Goal: Information Seeking & Learning: Check status

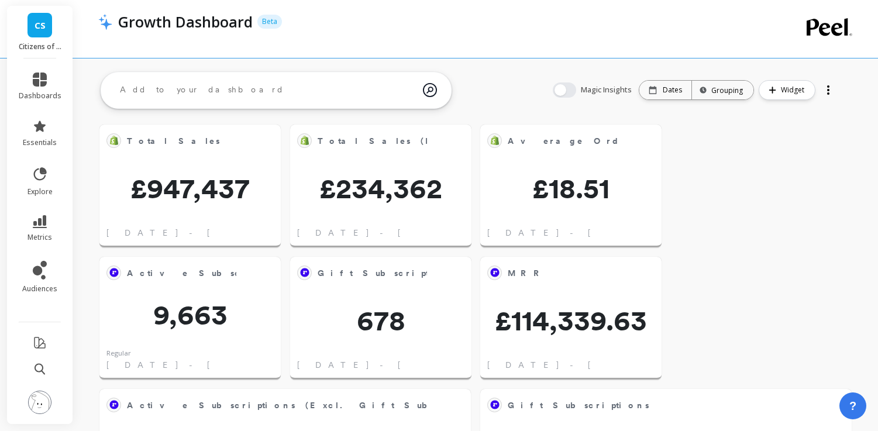
scroll to position [13, 0]
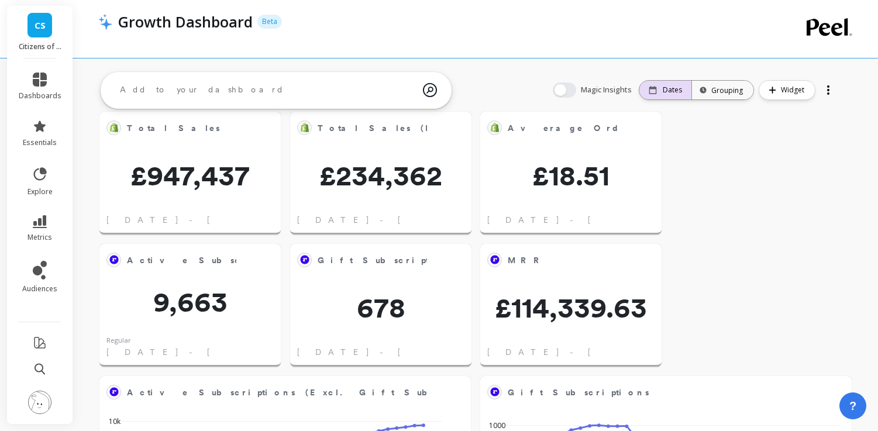
click at [666, 92] on p "Dates" at bounding box center [672, 89] width 19 height 9
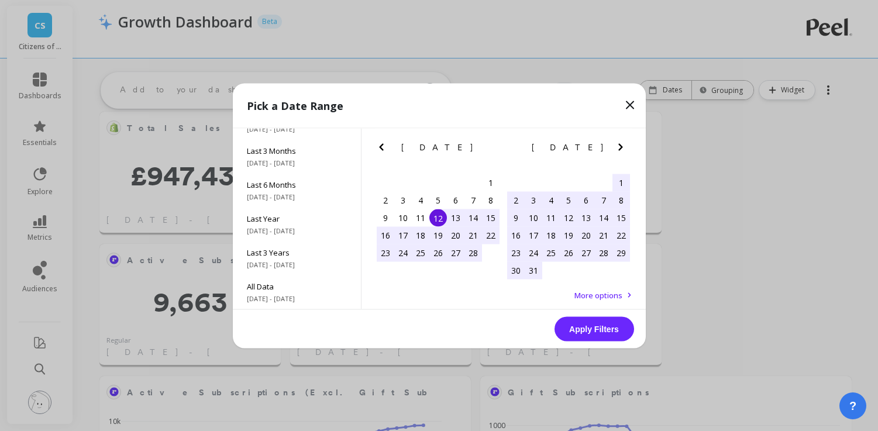
scroll to position [0, 0]
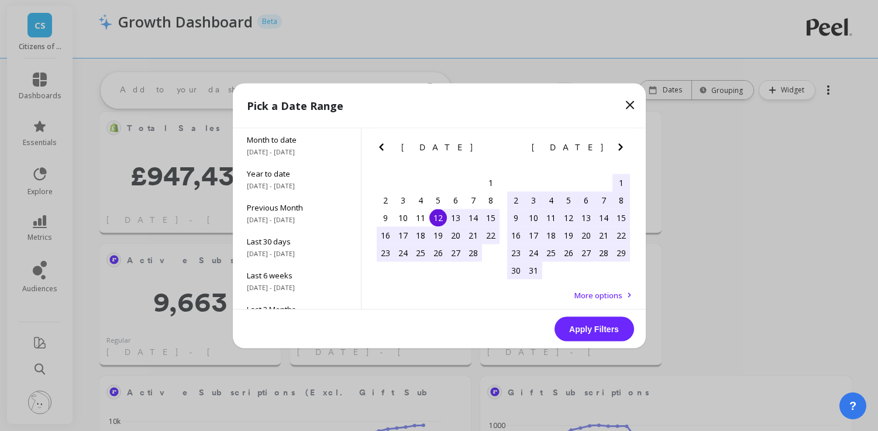
click at [628, 147] on button "Next Month" at bounding box center [623, 149] width 19 height 19
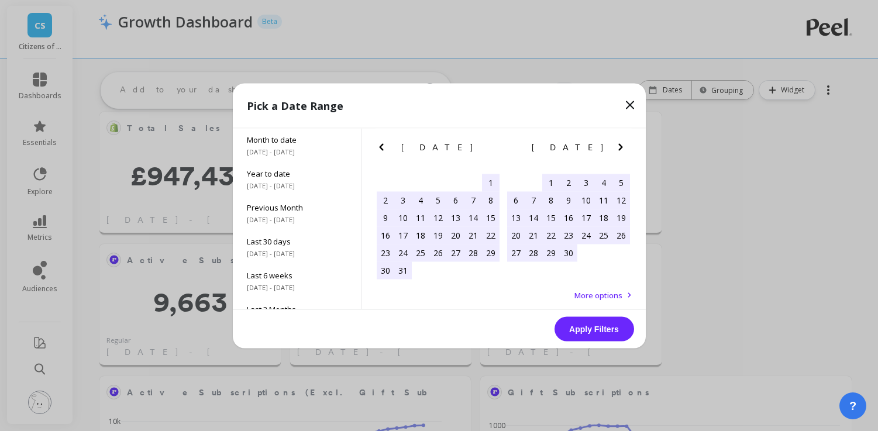
click at [626, 147] on icon "Next Month" at bounding box center [621, 147] width 14 height 14
click at [625, 146] on icon "Next Month" at bounding box center [621, 147] width 14 height 14
click at [623, 147] on icon "Next Month" at bounding box center [621, 147] width 14 height 14
click at [622, 152] on icon "Next Month" at bounding box center [621, 147] width 14 height 14
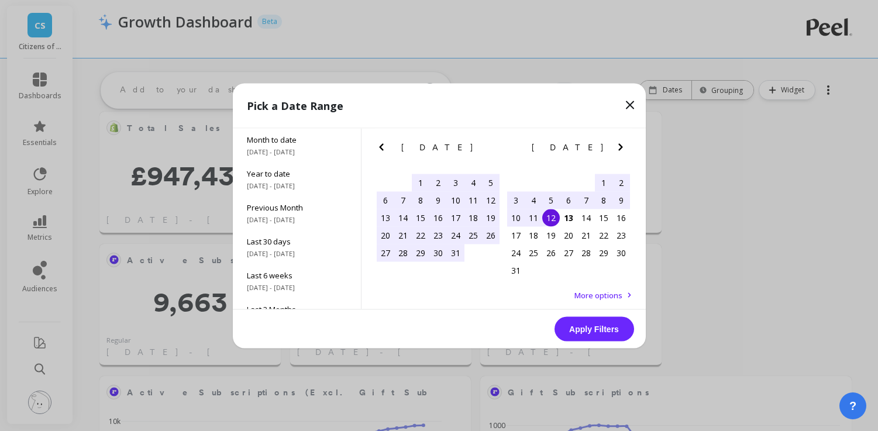
click at [415, 181] on div "1" at bounding box center [421, 183] width 18 height 18
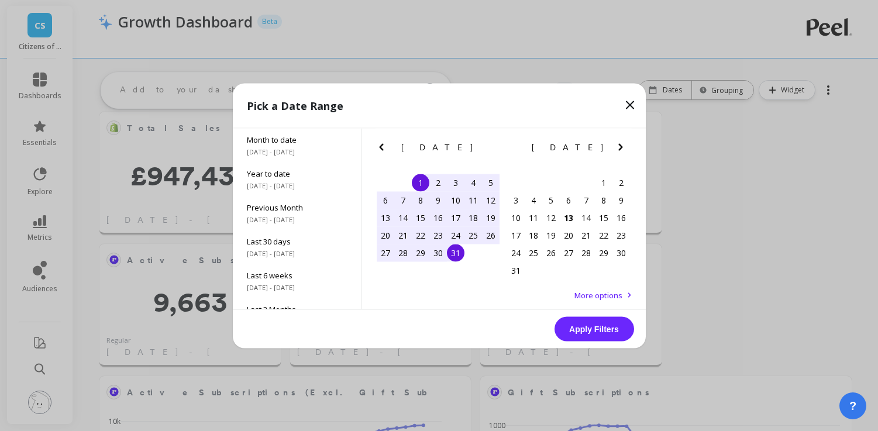
click at [458, 258] on div "31" at bounding box center [456, 253] width 18 height 18
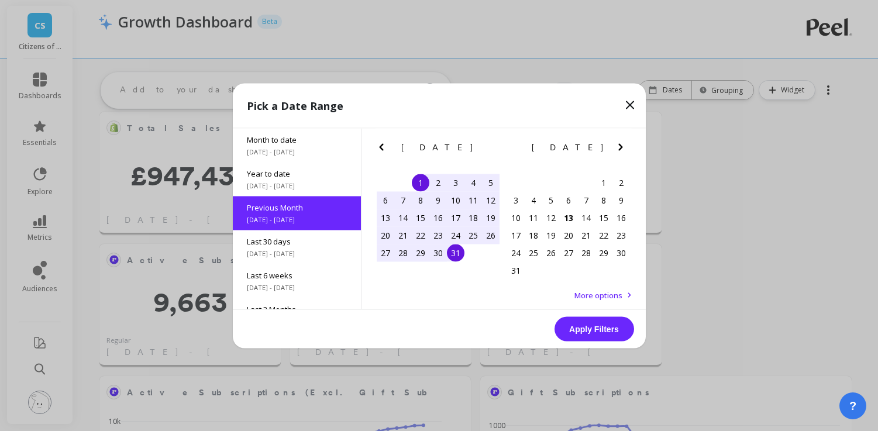
click at [595, 303] on div "July 2025 July 2025 Su Mo Tu We Th Fr Sa 29 30 1 2 3 4 5 6 7 8 9 10 11 12 13 14…" at bounding box center [504, 218] width 284 height 181
click at [592, 294] on span "More options" at bounding box center [599, 295] width 48 height 11
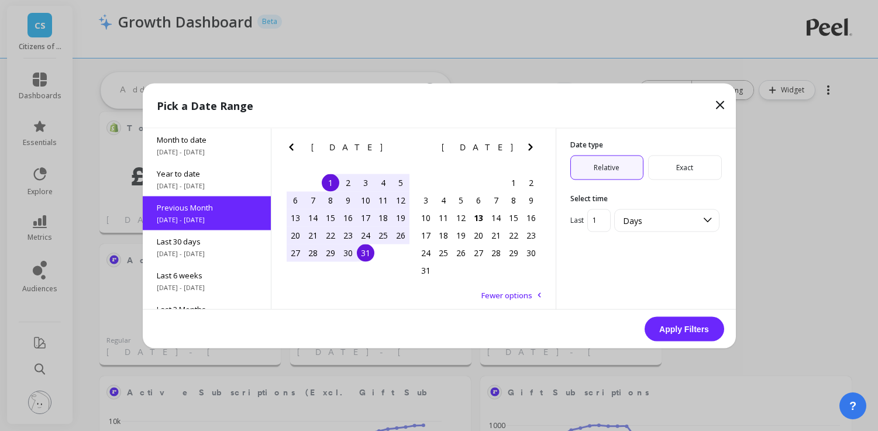
click at [722, 103] on icon at bounding box center [720, 104] width 7 height 7
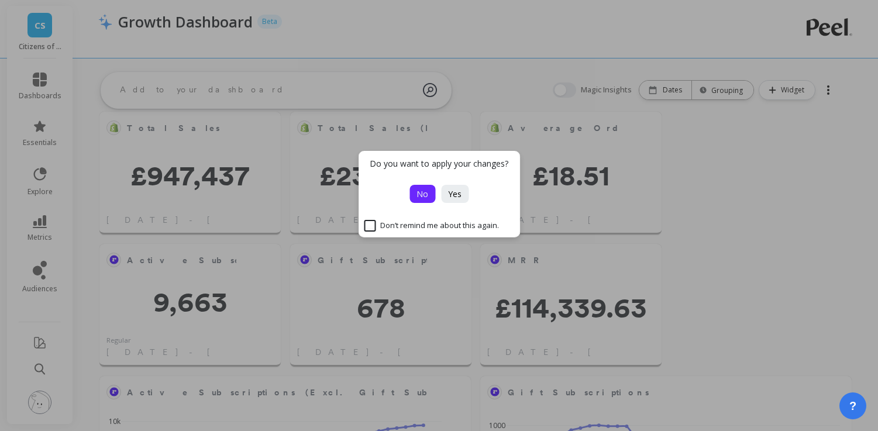
click at [429, 192] on button "No" at bounding box center [423, 194] width 26 height 18
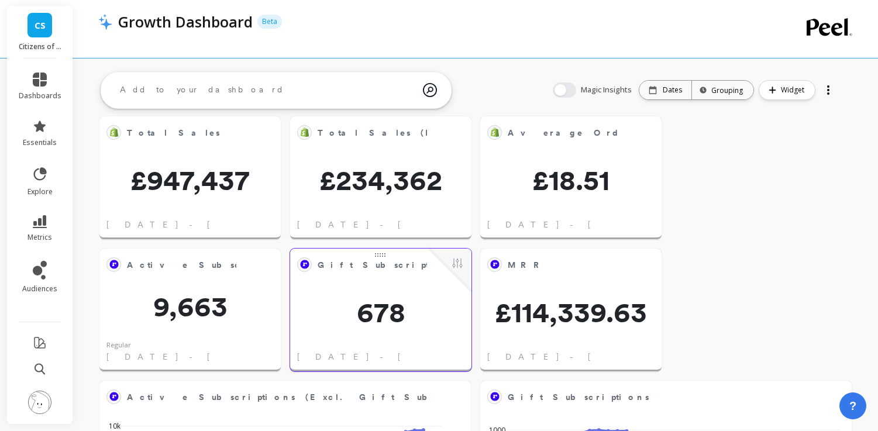
scroll to position [6, 0]
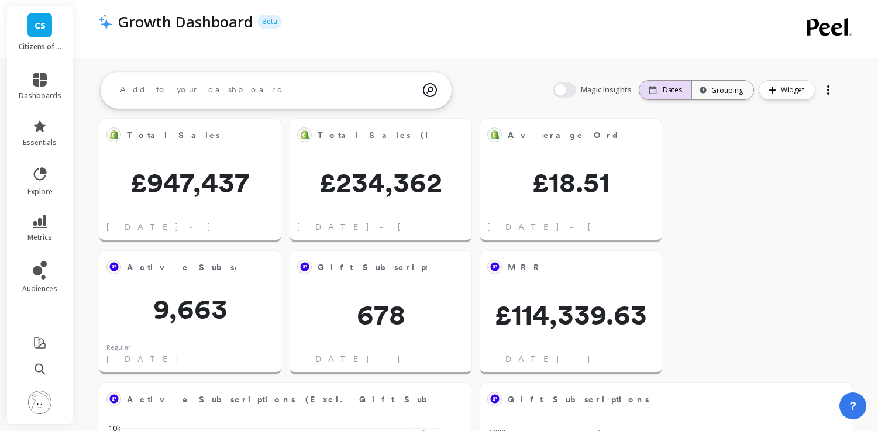
click at [657, 89] on icon at bounding box center [653, 90] width 8 height 8
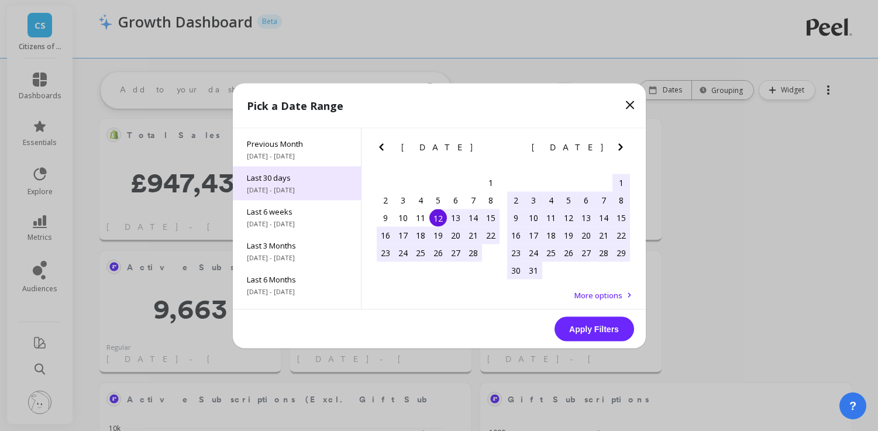
scroll to position [54, 0]
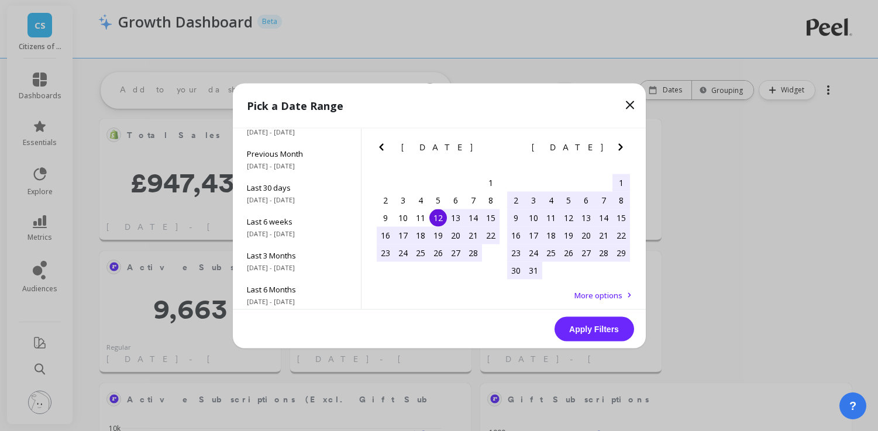
click at [616, 145] on icon "Next Month" at bounding box center [621, 147] width 14 height 14
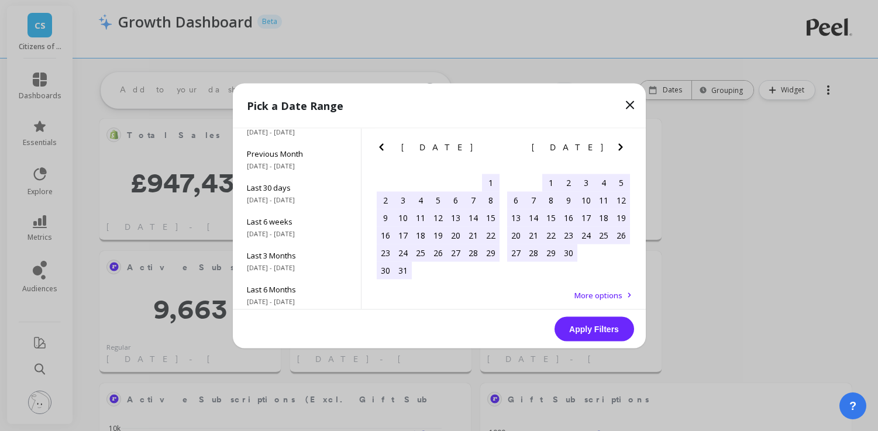
click at [616, 145] on icon "Next Month" at bounding box center [621, 147] width 14 height 14
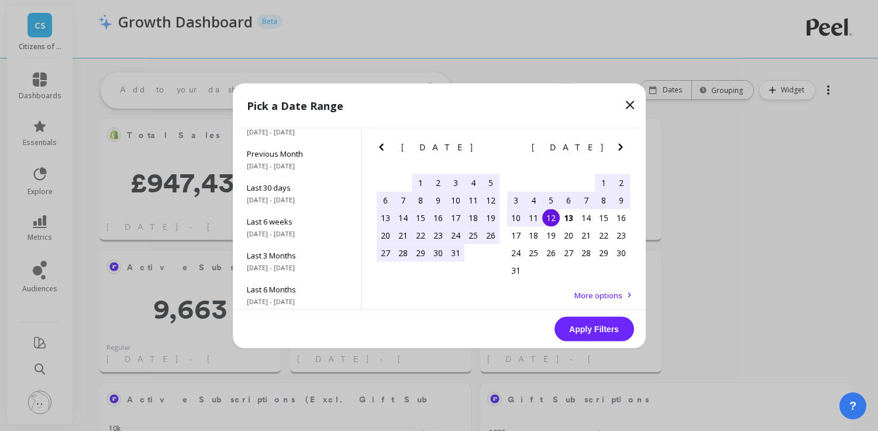
click at [414, 184] on div "1" at bounding box center [421, 183] width 18 height 18
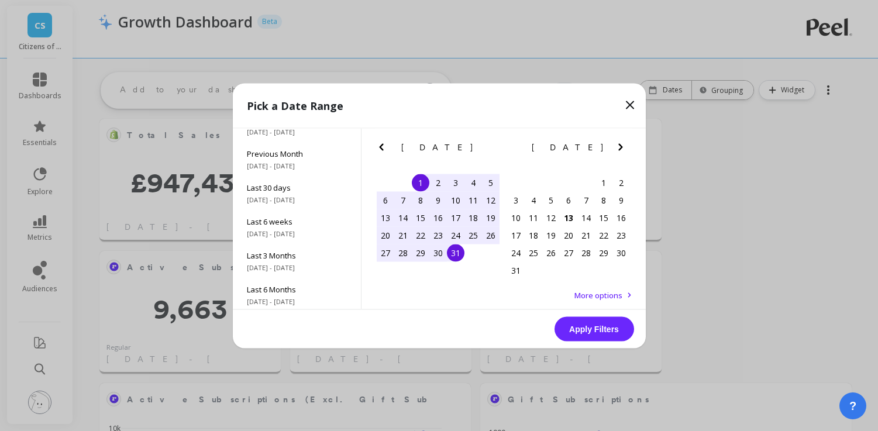
click at [449, 254] on div "31" at bounding box center [456, 253] width 18 height 18
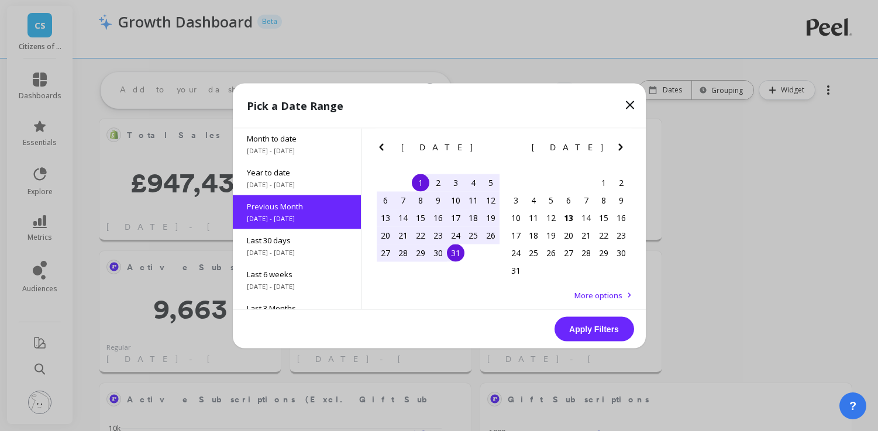
scroll to position [0, 0]
click at [599, 336] on button "Apply Filters" at bounding box center [595, 329] width 80 height 25
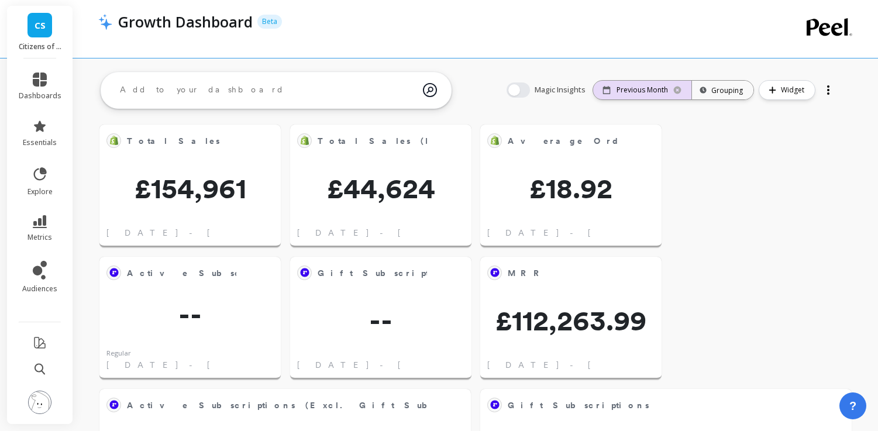
click at [649, 83] on div "Previous Month" at bounding box center [642, 90] width 98 height 19
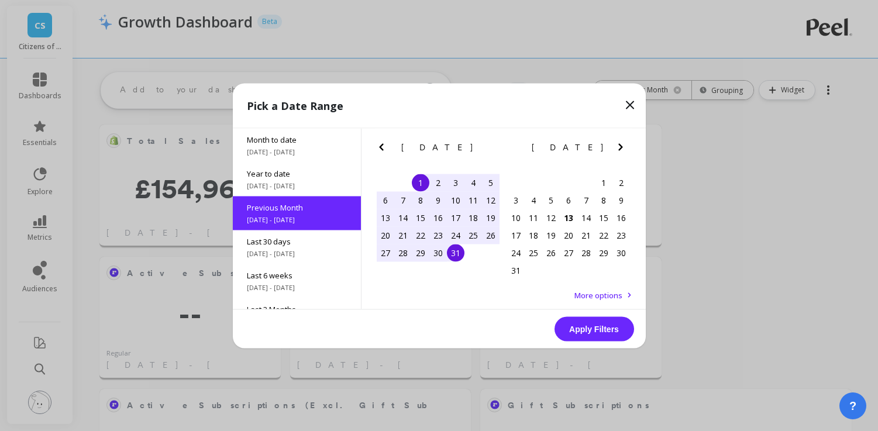
click at [384, 147] on icon "Previous Month" at bounding box center [382, 147] width 14 height 14
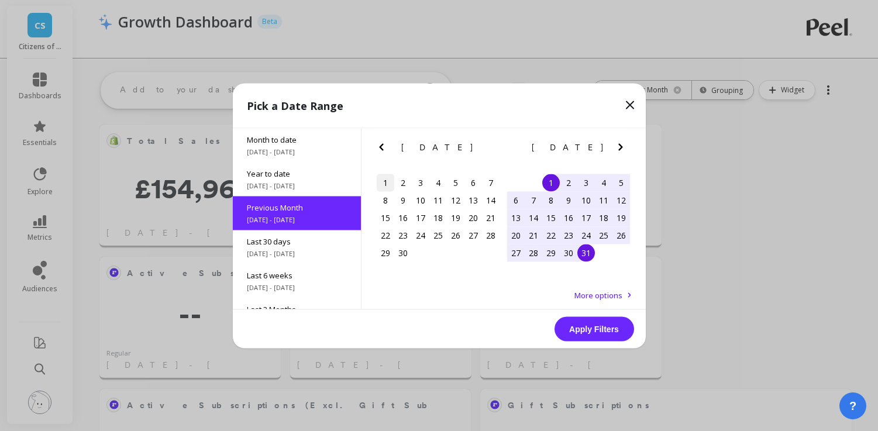
click at [378, 179] on div "1" at bounding box center [386, 183] width 18 height 18
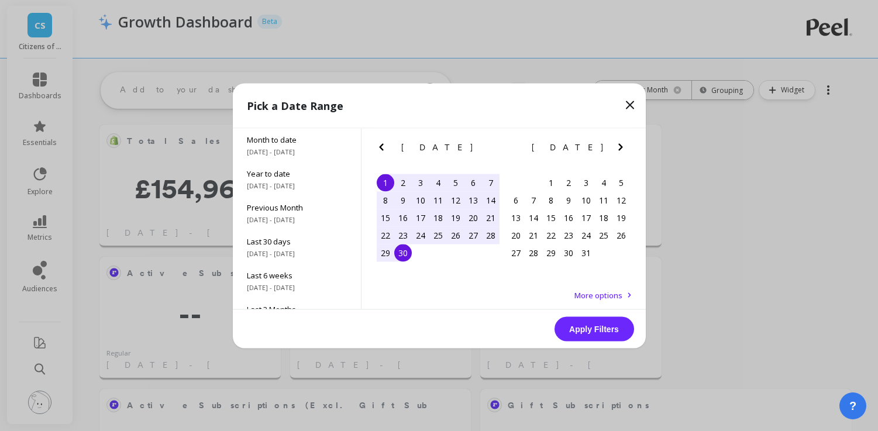
click at [407, 251] on div "30" at bounding box center [403, 253] width 18 height 18
click at [594, 327] on button "Apply Filters" at bounding box center [595, 329] width 80 height 25
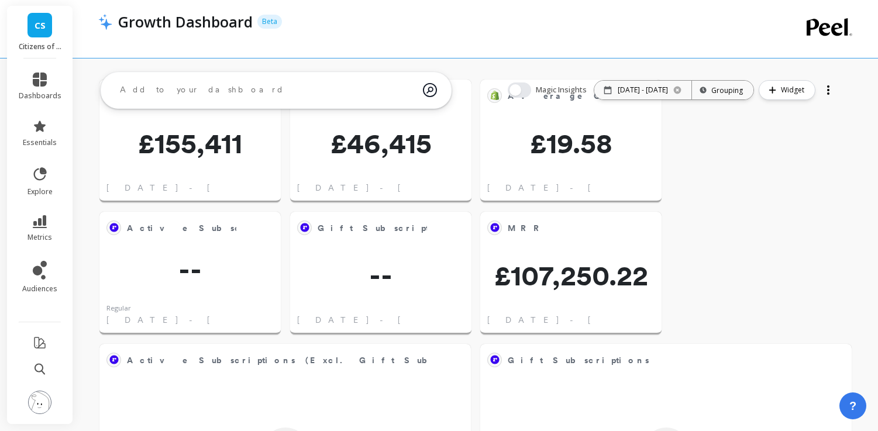
scroll to position [49, 0]
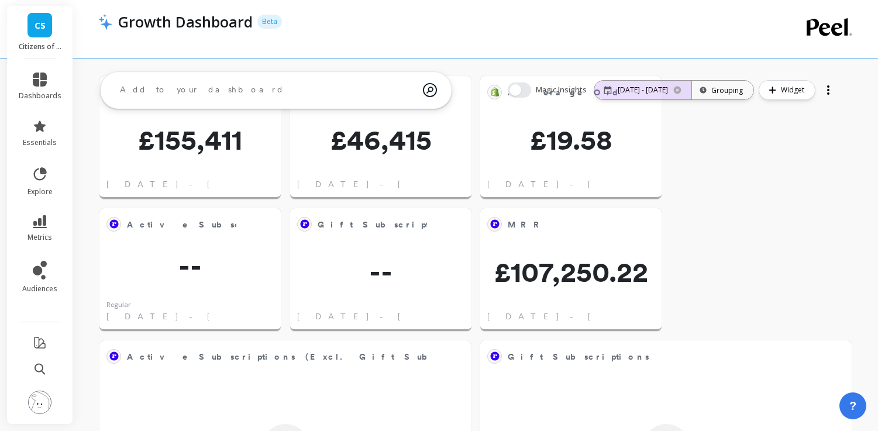
click at [677, 87] on icon at bounding box center [678, 91] width 8 height 8
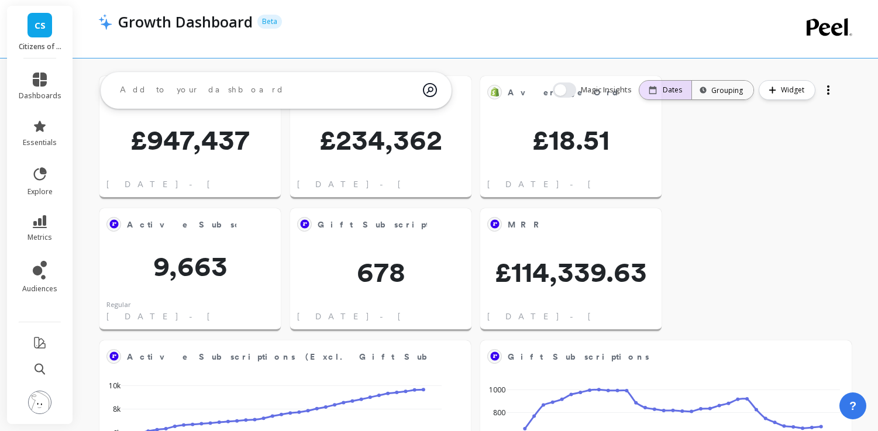
click at [668, 90] on p "Dates" at bounding box center [672, 89] width 19 height 9
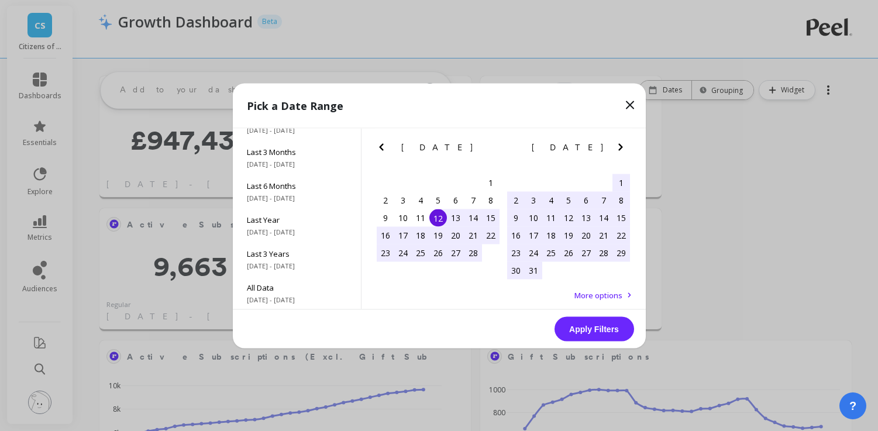
scroll to position [159, 0]
click at [626, 101] on icon at bounding box center [630, 105] width 14 height 14
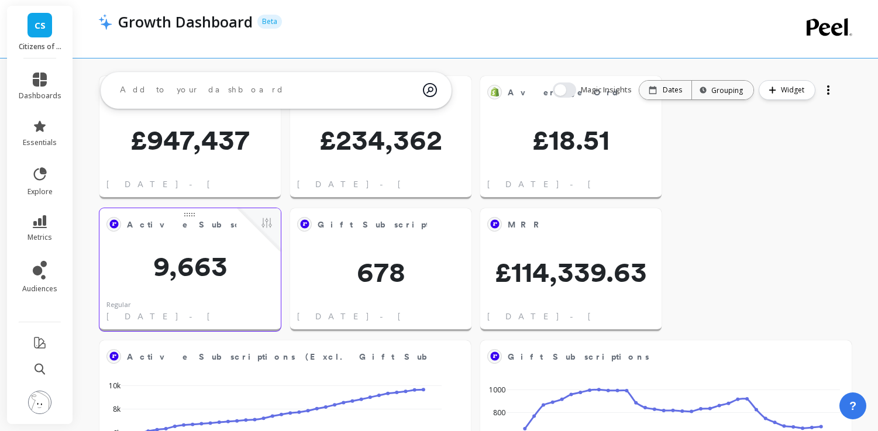
click at [156, 252] on span "9,663" at bounding box center [189, 266] width 181 height 28
click at [271, 229] on button at bounding box center [267, 224] width 14 height 16
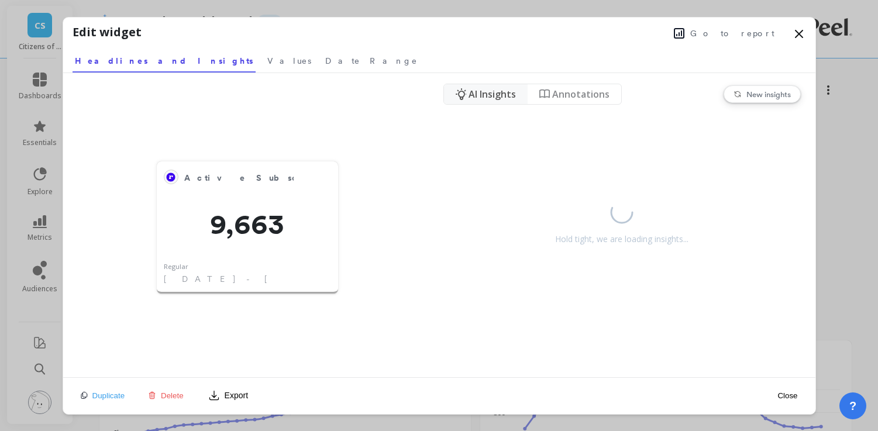
click at [754, 35] on span "Go to report" at bounding box center [733, 34] width 84 height 12
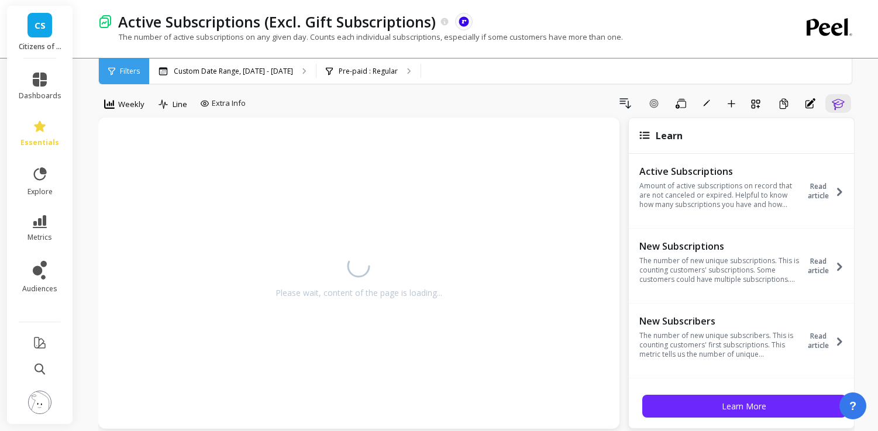
scroll to position [17, 0]
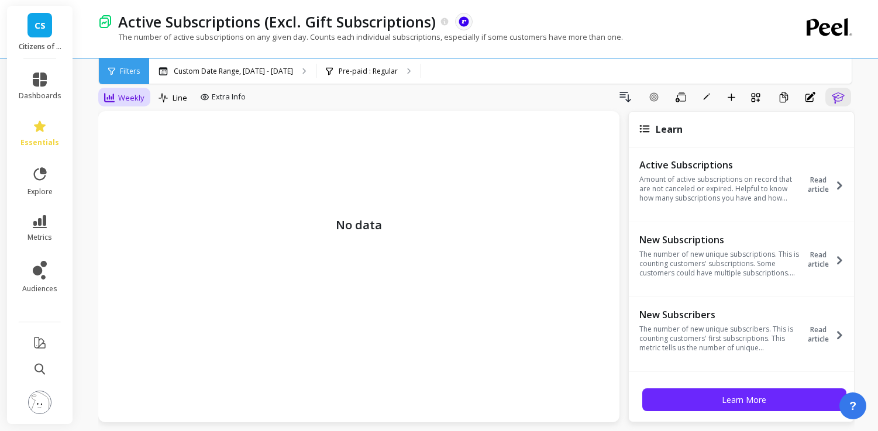
click at [122, 95] on span "Weekly" at bounding box center [131, 97] width 26 height 11
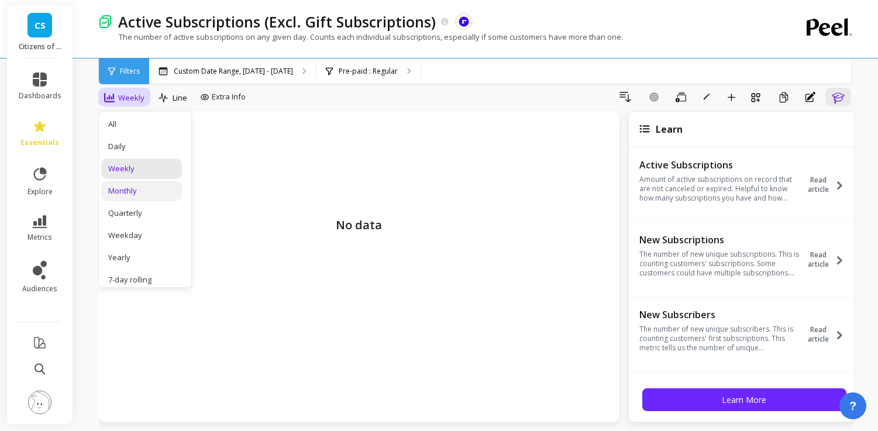
click at [145, 194] on div "Monthly" at bounding box center [141, 191] width 67 height 11
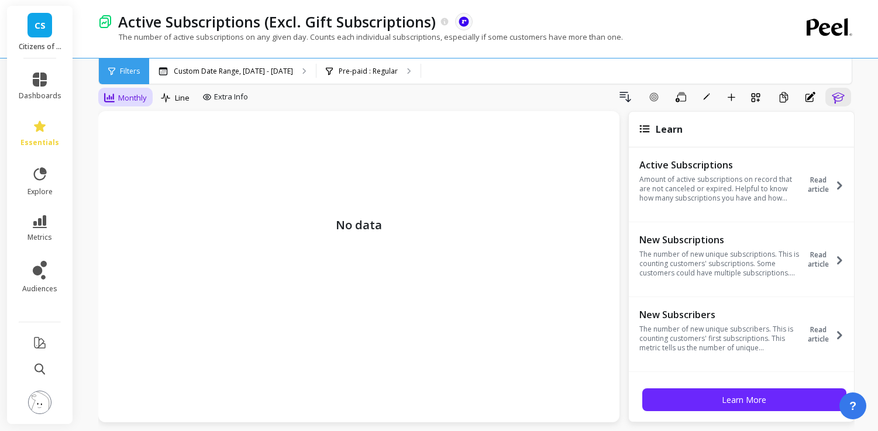
click at [123, 98] on span "Monthly" at bounding box center [132, 97] width 29 height 11
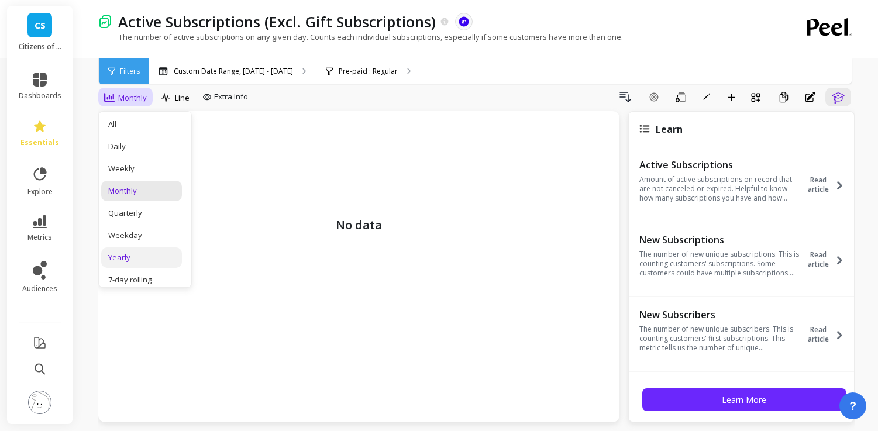
click at [136, 259] on div "Yearly" at bounding box center [141, 257] width 67 height 11
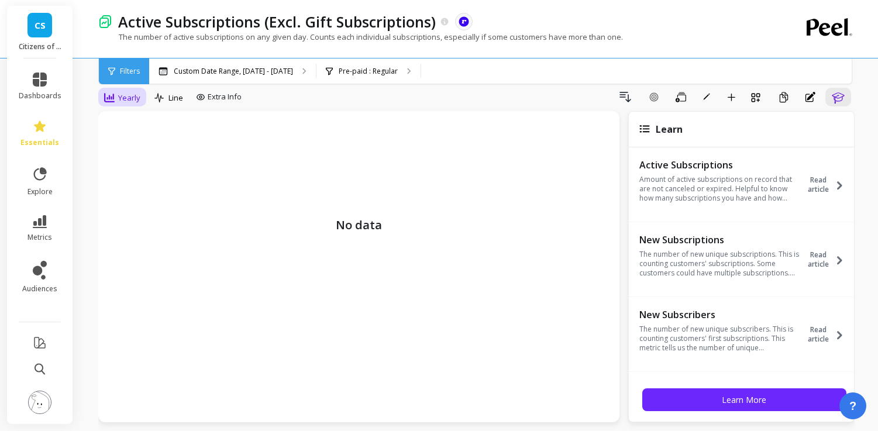
click at [135, 95] on span "Yearly" at bounding box center [129, 97] width 22 height 11
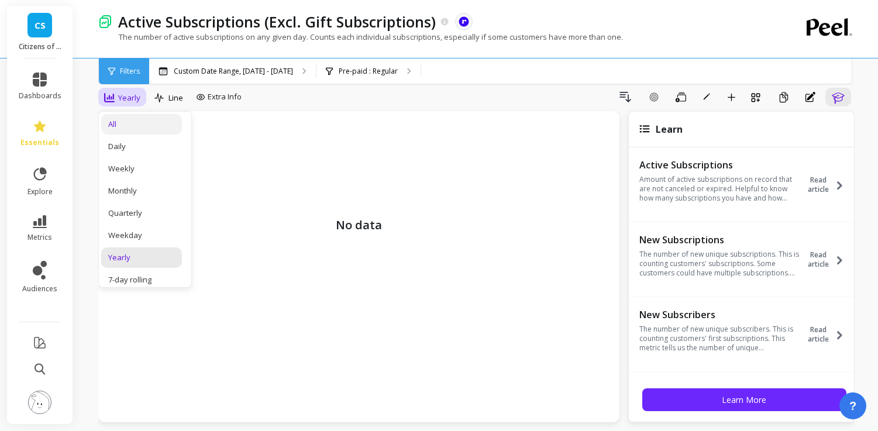
click at [129, 123] on div "All" at bounding box center [141, 124] width 67 height 11
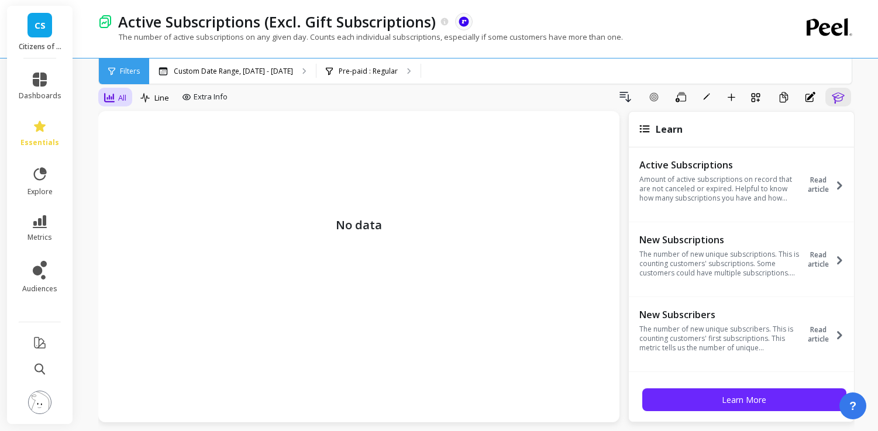
click at [109, 89] on div "All" at bounding box center [115, 98] width 29 height 20
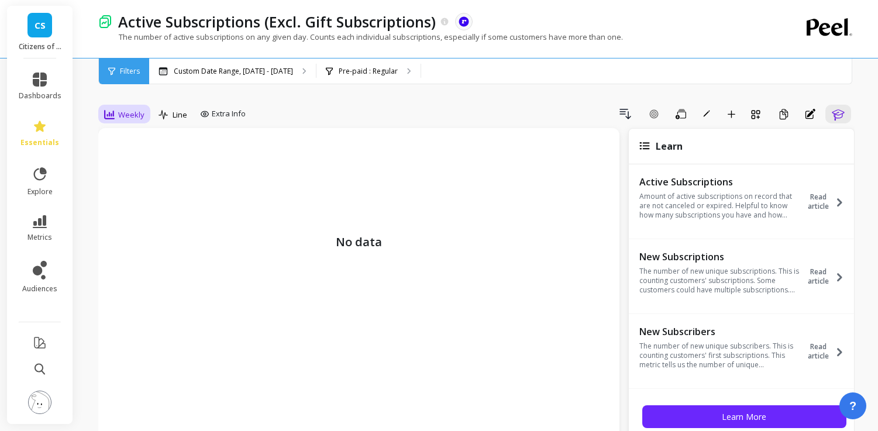
click at [117, 114] on div "Weekly" at bounding box center [124, 115] width 40 height 14
click at [44, 94] on span "dashboards" at bounding box center [40, 95] width 43 height 9
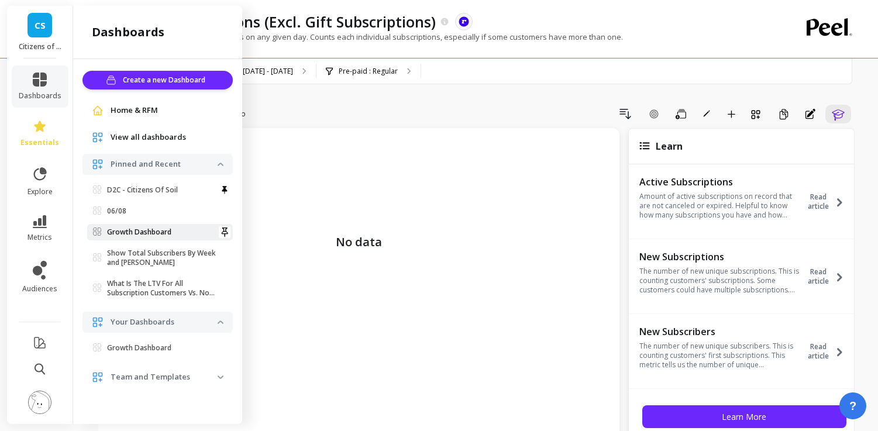
click at [129, 226] on link "Growth Dashboard" at bounding box center [160, 232] width 146 height 16
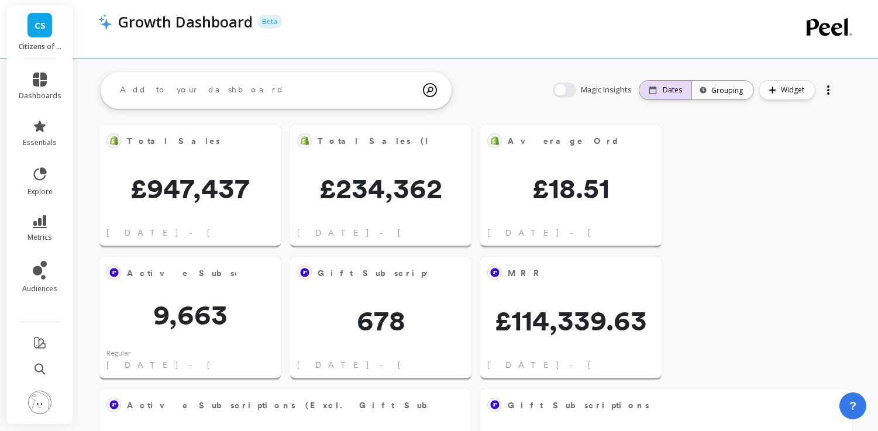
click at [664, 95] on div "Dates" at bounding box center [666, 90] width 52 height 19
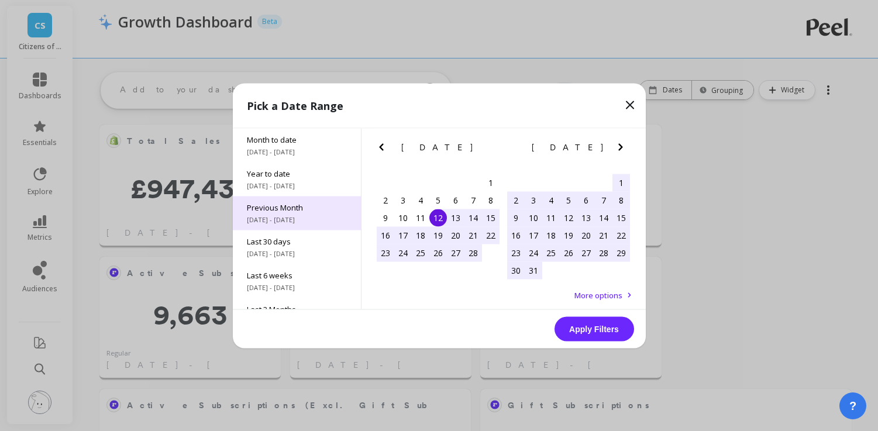
click at [321, 200] on div "Previous Month [DATE] - [DATE]" at bounding box center [297, 213] width 128 height 34
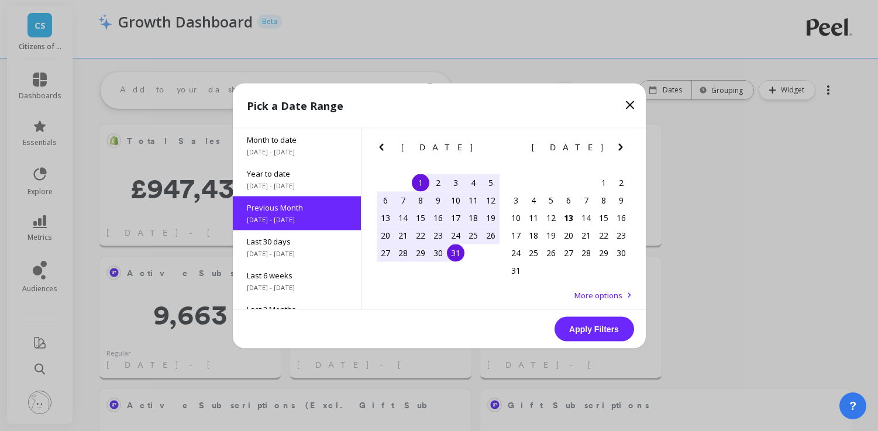
click at [589, 331] on button "Apply Filters" at bounding box center [595, 329] width 80 height 25
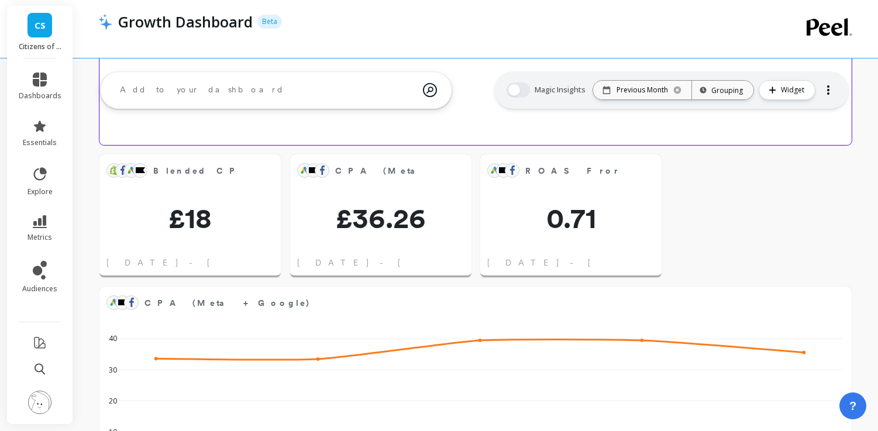
scroll to position [761, 0]
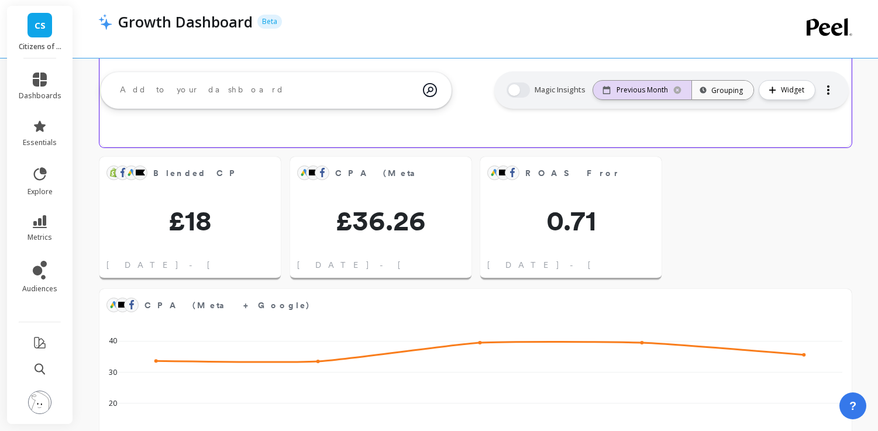
click at [641, 94] on p "Previous Month" at bounding box center [642, 89] width 51 height 9
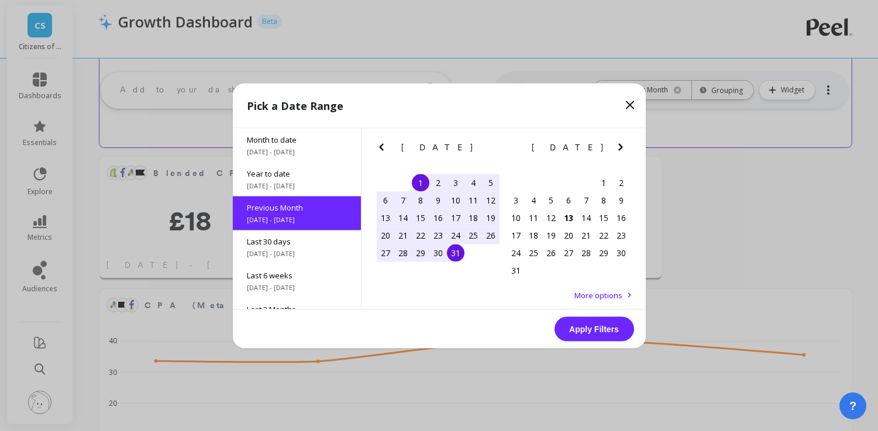
click at [383, 151] on icon "Previous Month" at bounding box center [382, 147] width 14 height 14
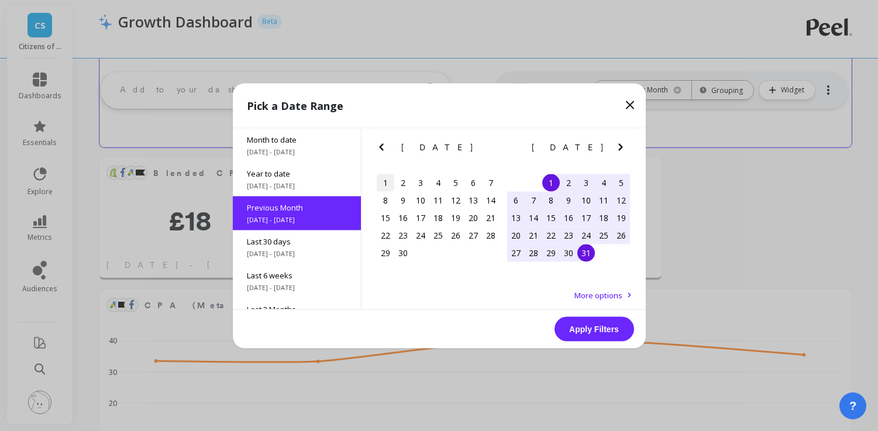
click at [383, 180] on div "1" at bounding box center [386, 183] width 18 height 18
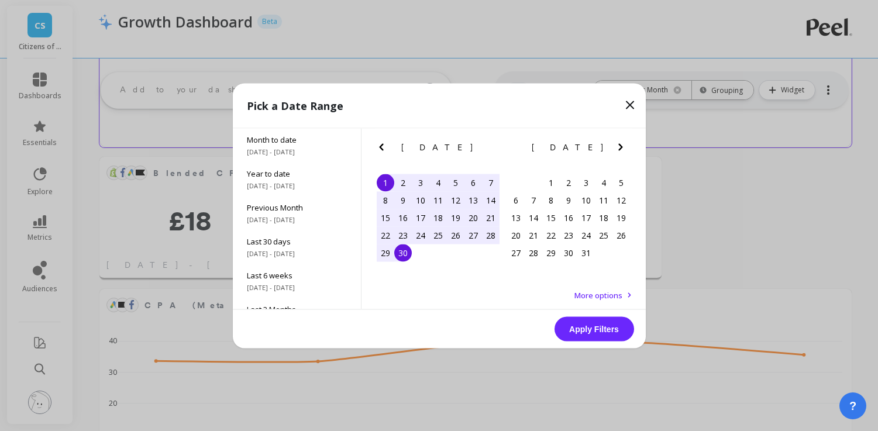
click at [405, 256] on div "30" at bounding box center [403, 253] width 18 height 18
click at [602, 326] on button "Apply Filters" at bounding box center [595, 329] width 80 height 25
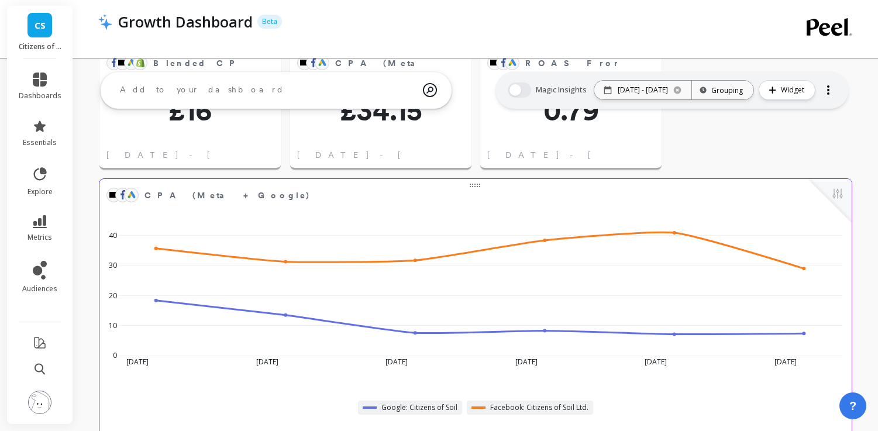
scroll to position [870, 0]
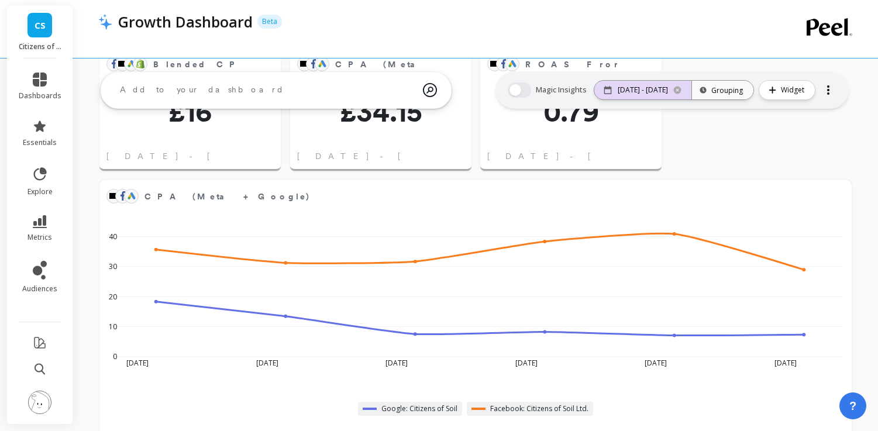
click at [679, 90] on icon at bounding box center [677, 89] width 9 height 9
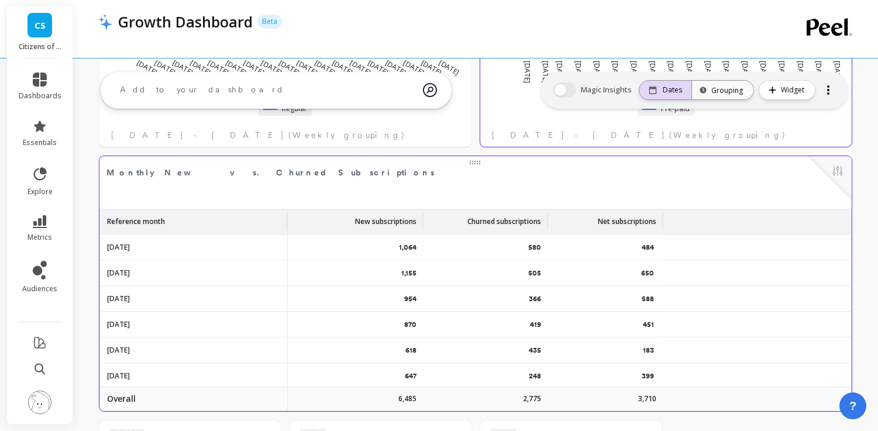
scroll to position [486, 0]
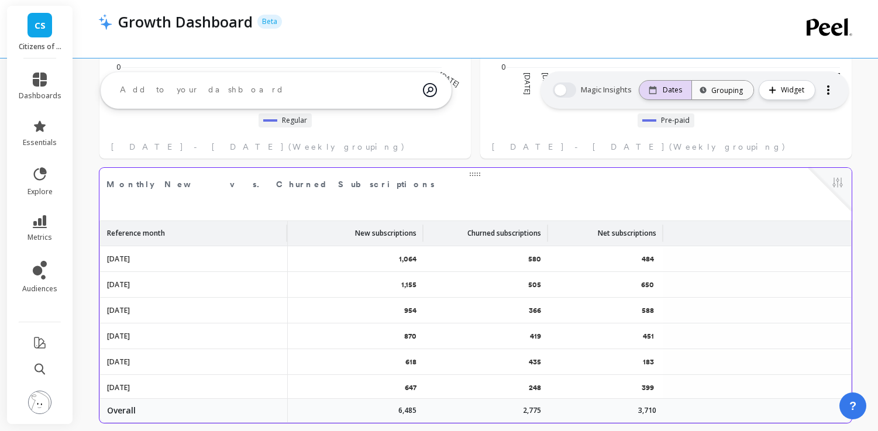
click at [672, 94] on p "Dates" at bounding box center [672, 89] width 19 height 9
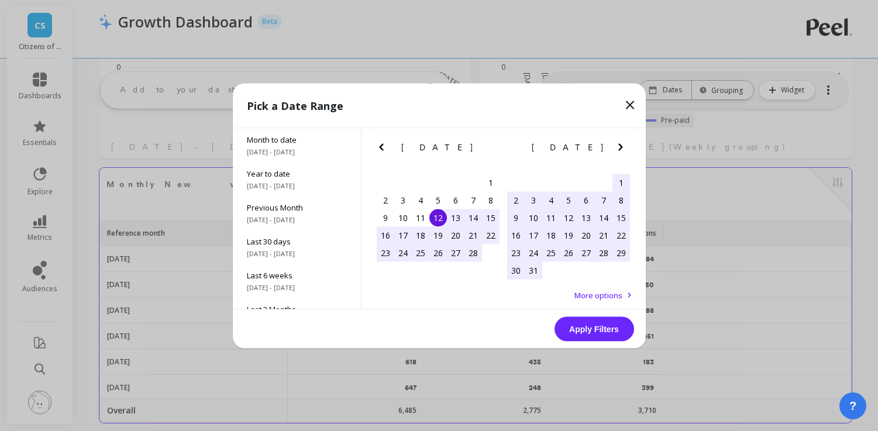
click at [623, 150] on icon "Next Month" at bounding box center [621, 147] width 14 height 14
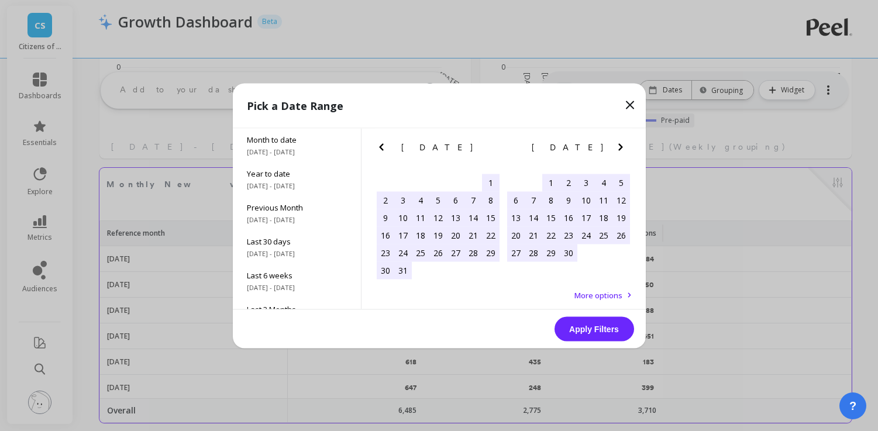
click at [623, 150] on icon "Next Month" at bounding box center [621, 147] width 14 height 14
click at [619, 149] on icon "Next Month" at bounding box center [621, 146] width 4 height 7
click at [552, 181] on div "1" at bounding box center [551, 183] width 18 height 18
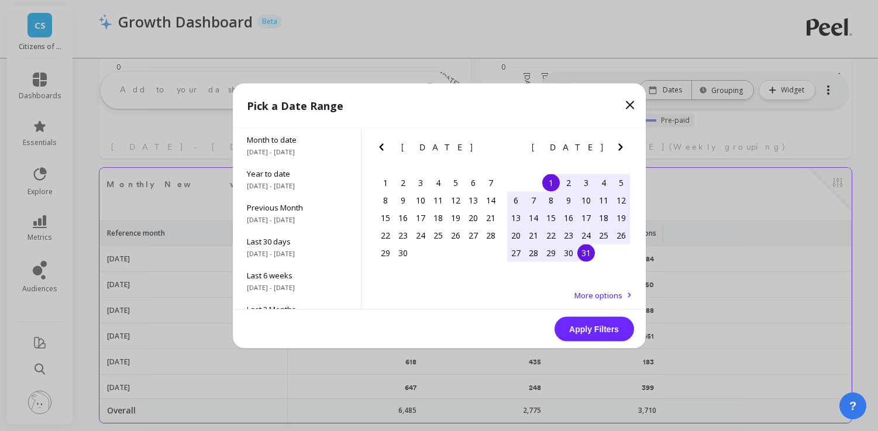
click at [584, 246] on div "31" at bounding box center [587, 253] width 18 height 18
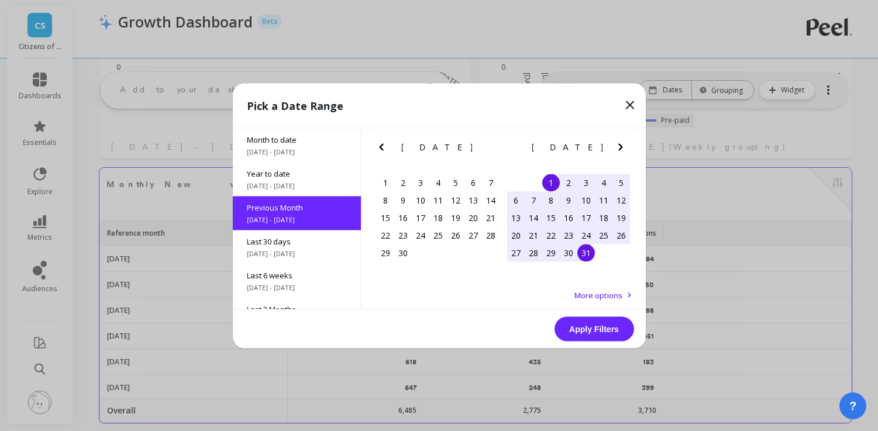
click at [612, 320] on button "Apply Filters" at bounding box center [595, 329] width 80 height 25
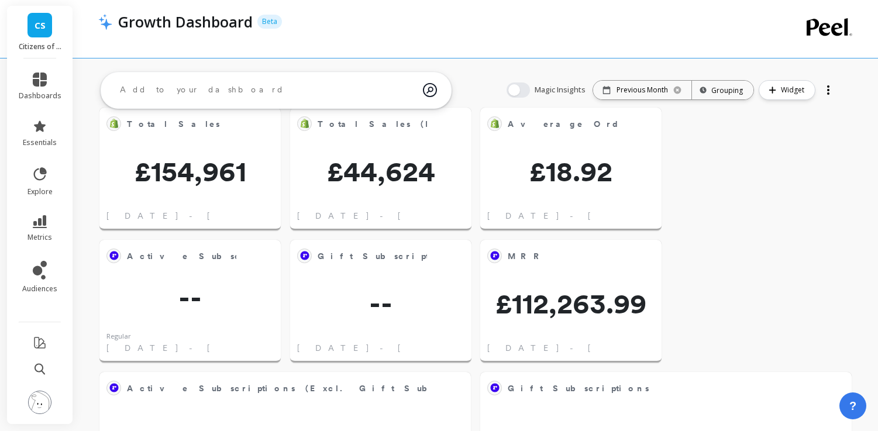
scroll to position [0, 0]
